Goal: Check status: Check status

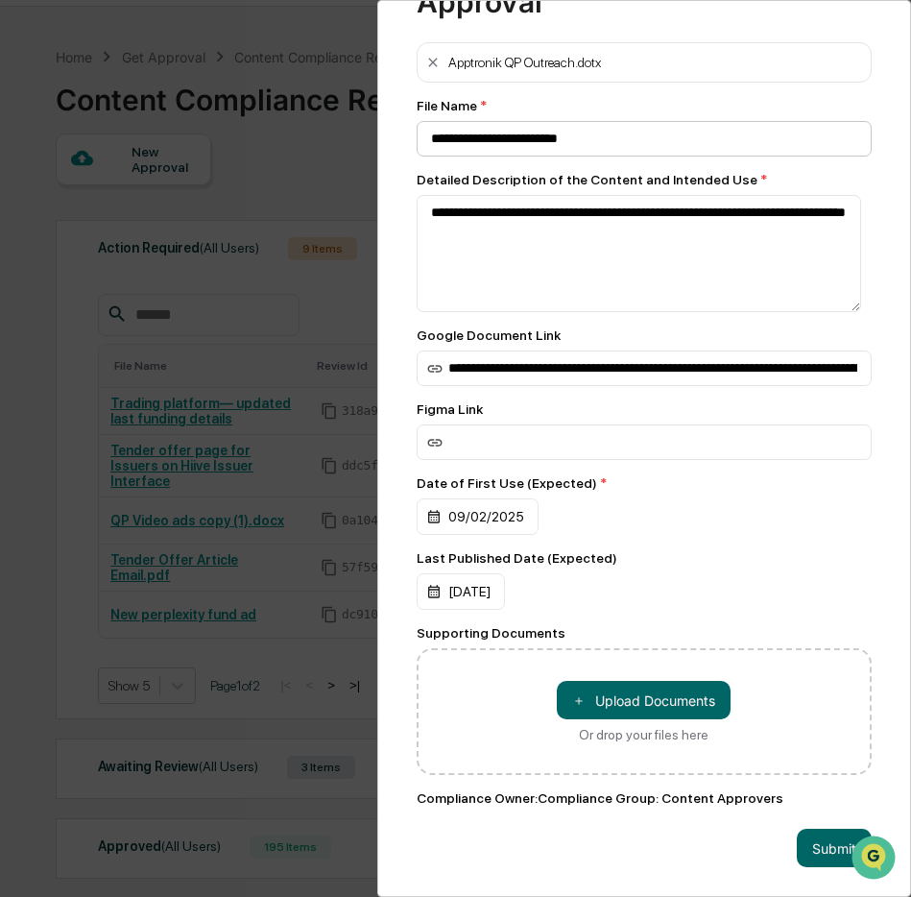
scroll to position [156, 0]
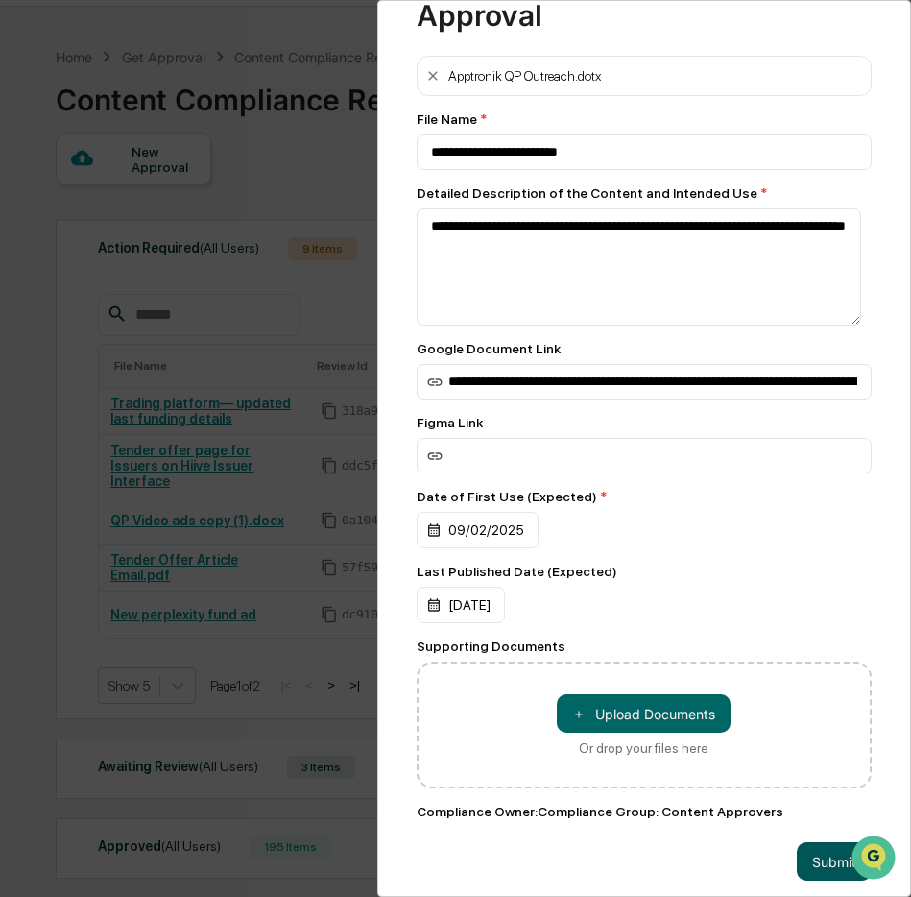
click at [830, 872] on button "Submit" at bounding box center [834, 861] width 75 height 38
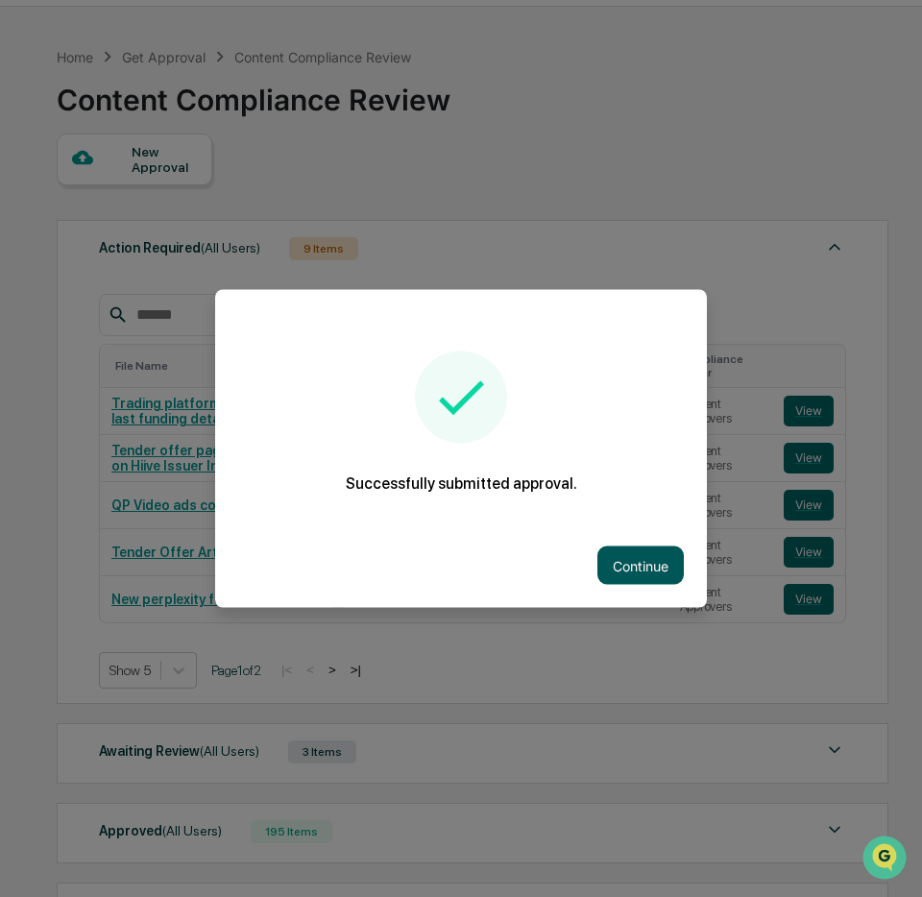
click at [644, 571] on button "Continue" at bounding box center [640, 565] width 86 height 38
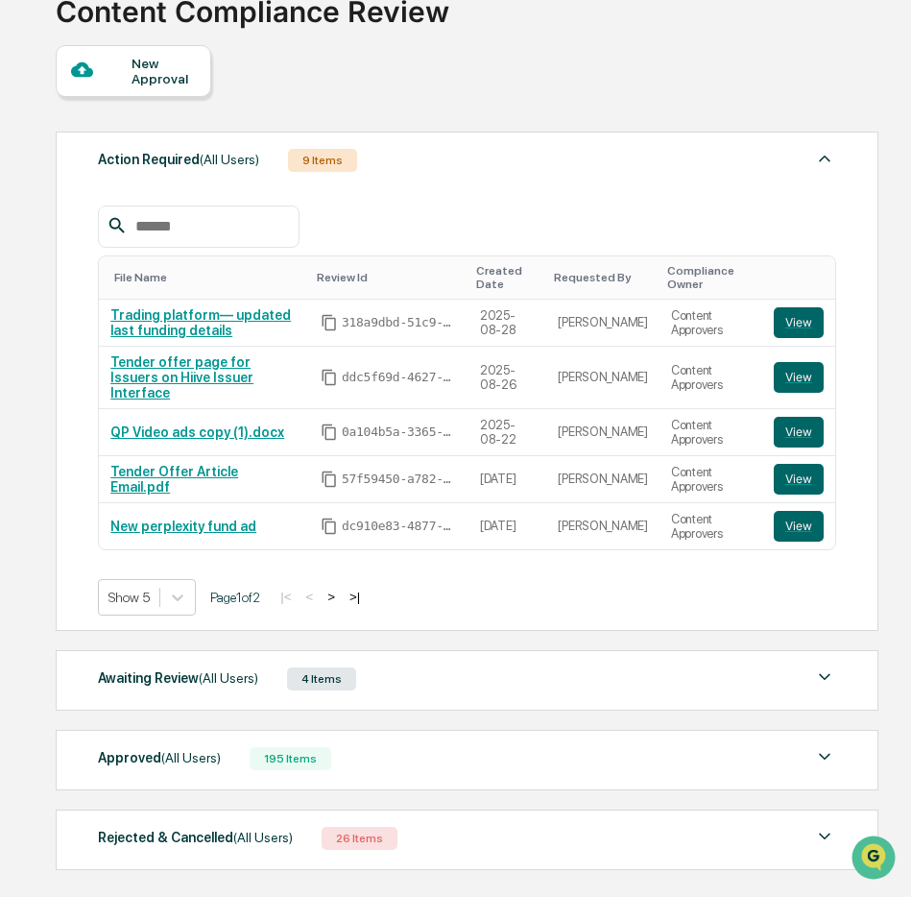
scroll to position [194, 0]
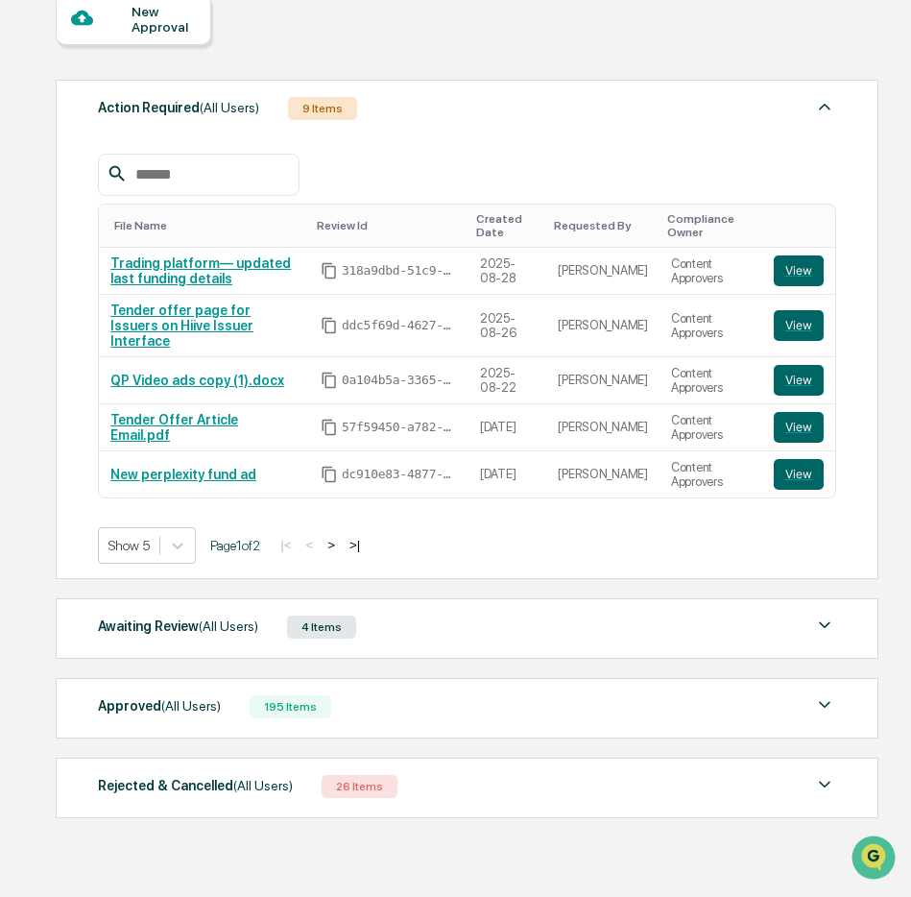
click at [403, 618] on div "Awaiting Review (All Users) 4 Items" at bounding box center [467, 627] width 738 height 27
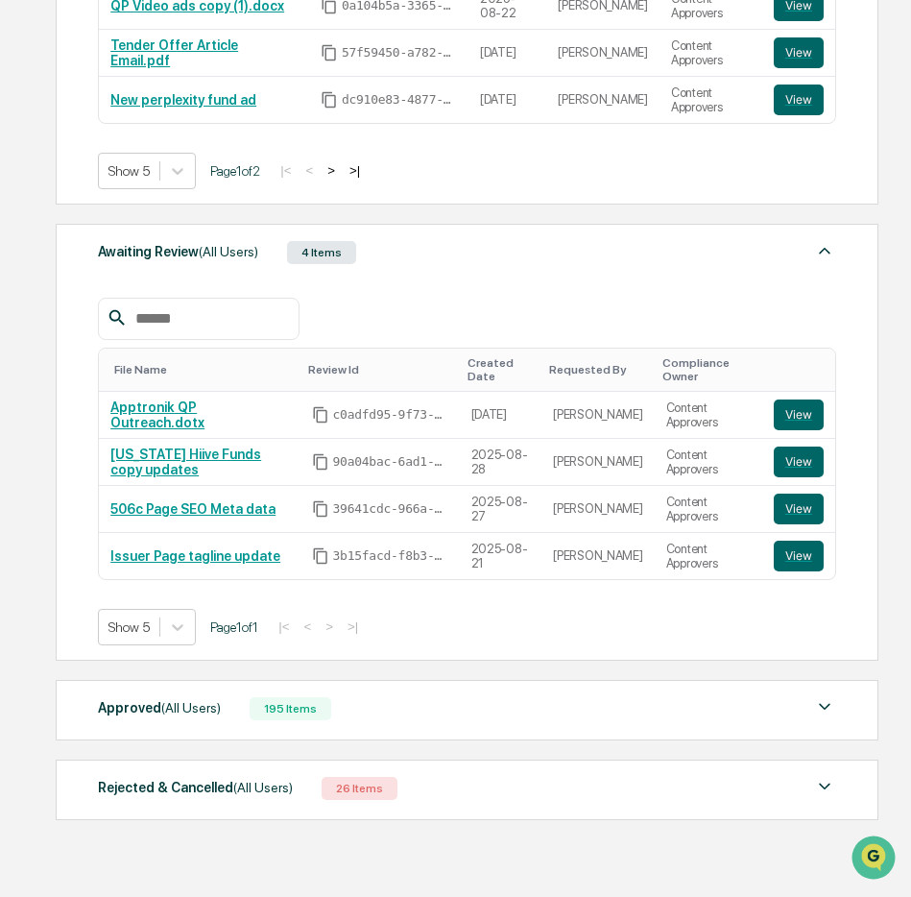
scroll to position [569, 0]
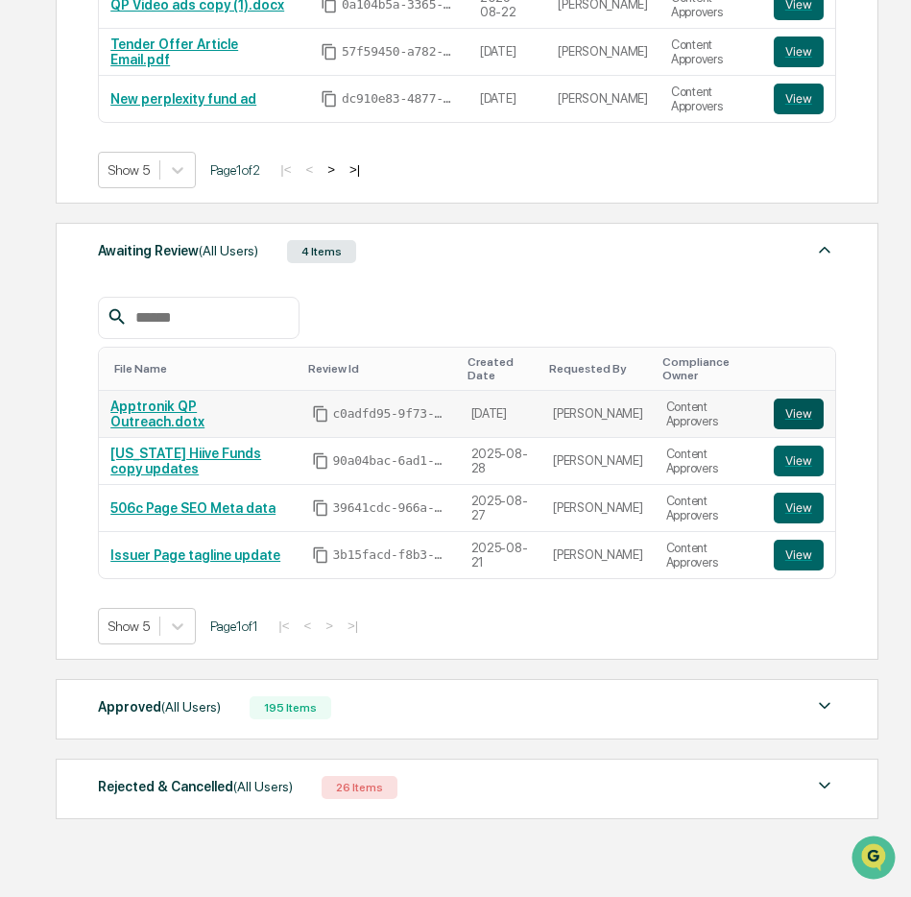
click at [808, 407] on button "View" at bounding box center [799, 414] width 50 height 31
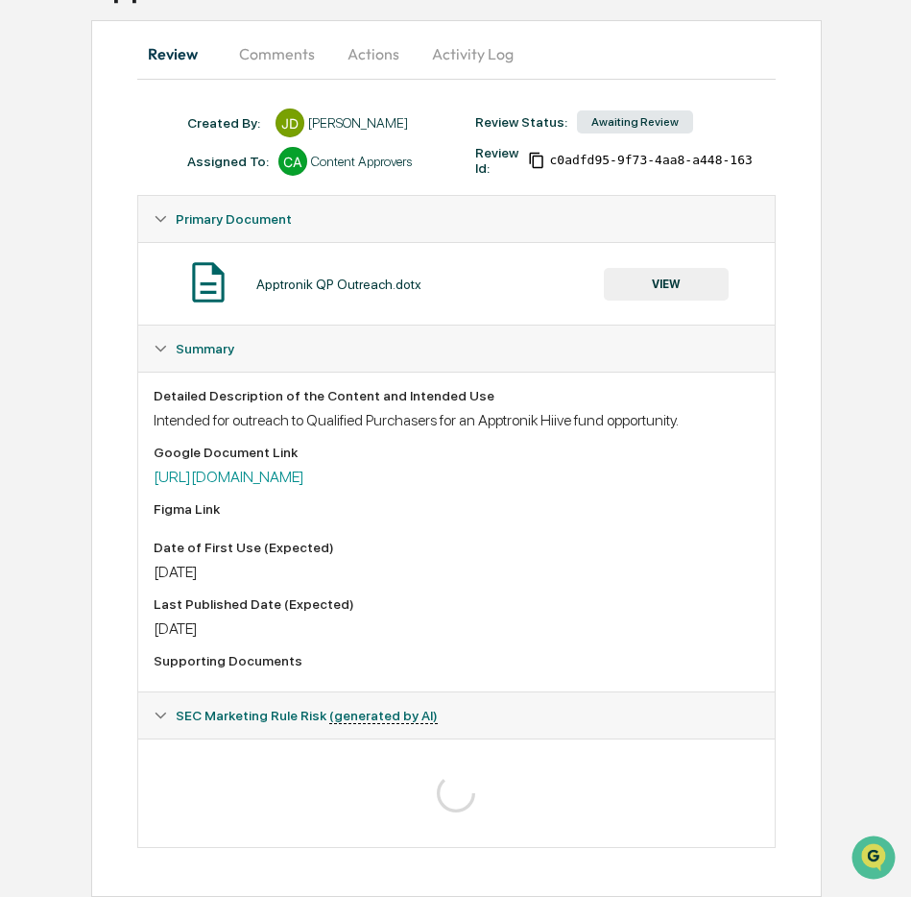
scroll to position [189, 0]
click at [278, 468] on link "https://docs.google.com/document/d/1VJuyqILR7Br0Qkmrqq9daW7J-XPATqrXOsRLl-rQPfs…" at bounding box center [229, 477] width 151 height 18
